Goal: Task Accomplishment & Management: Complete application form

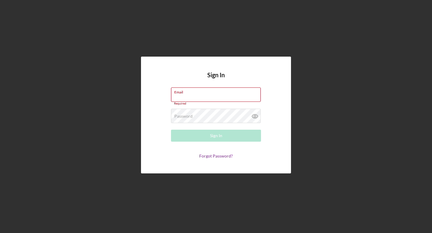
type input "[EMAIL_ADDRESS][DOMAIN_NAME]"
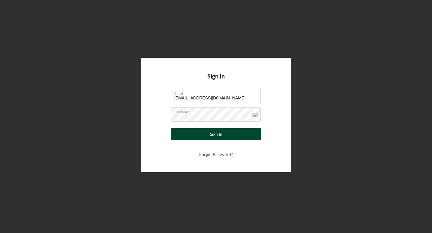
click at [209, 136] on button "Sign In" at bounding box center [216, 134] width 90 height 12
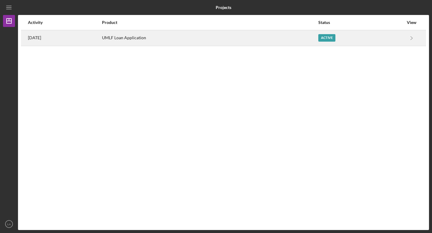
click at [334, 41] on div "Active" at bounding box center [326, 37] width 17 height 7
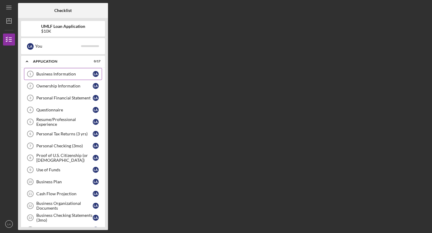
click at [53, 76] on link "Business Information 1 Business Information L A" at bounding box center [63, 74] width 78 height 12
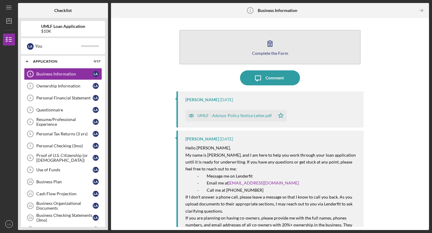
click at [269, 53] on div "Complete the Form" at bounding box center [270, 53] width 36 height 4
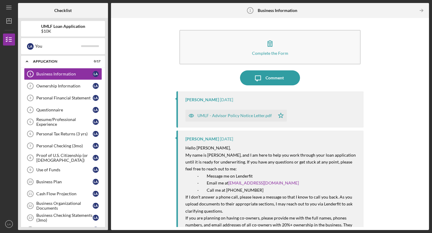
click at [211, 117] on div "UMLF - Advisor Policy Notice Letter.pdf" at bounding box center [234, 115] width 74 height 5
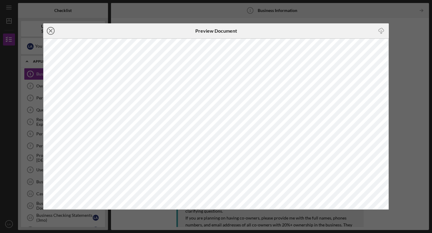
click at [51, 32] on icon "Icon/Close" at bounding box center [50, 30] width 15 height 15
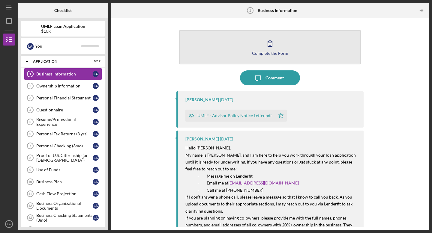
click at [269, 51] on div "Complete the Form" at bounding box center [270, 53] width 36 height 4
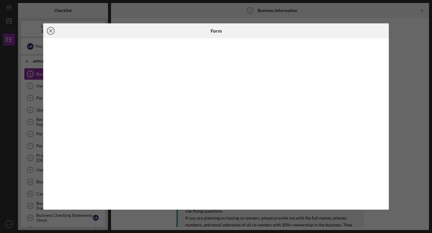
click at [51, 32] on icon "Icon/Close" at bounding box center [50, 30] width 15 height 15
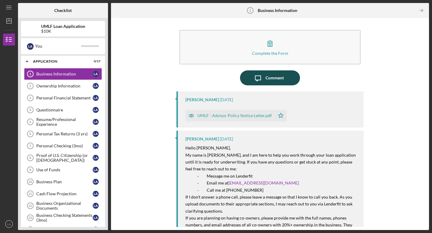
click at [275, 79] on div "Comment" at bounding box center [274, 77] width 18 height 15
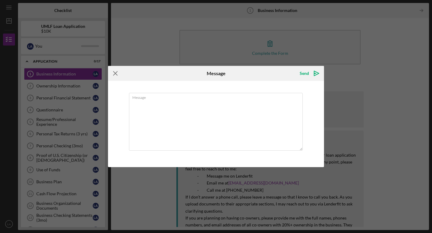
click at [114, 72] on icon "Icon/Menu Close" at bounding box center [115, 73] width 15 height 15
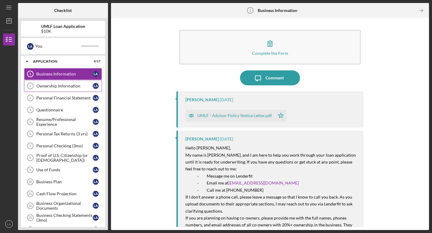
click at [51, 89] on link "Ownership Information 2 Ownership Information L A" at bounding box center [63, 86] width 78 height 12
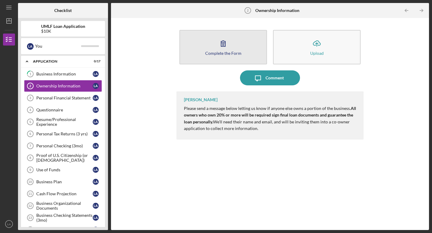
click at [224, 53] on div "Complete the Form" at bounding box center [223, 53] width 36 height 4
